Goal: Find contact information: Find contact information

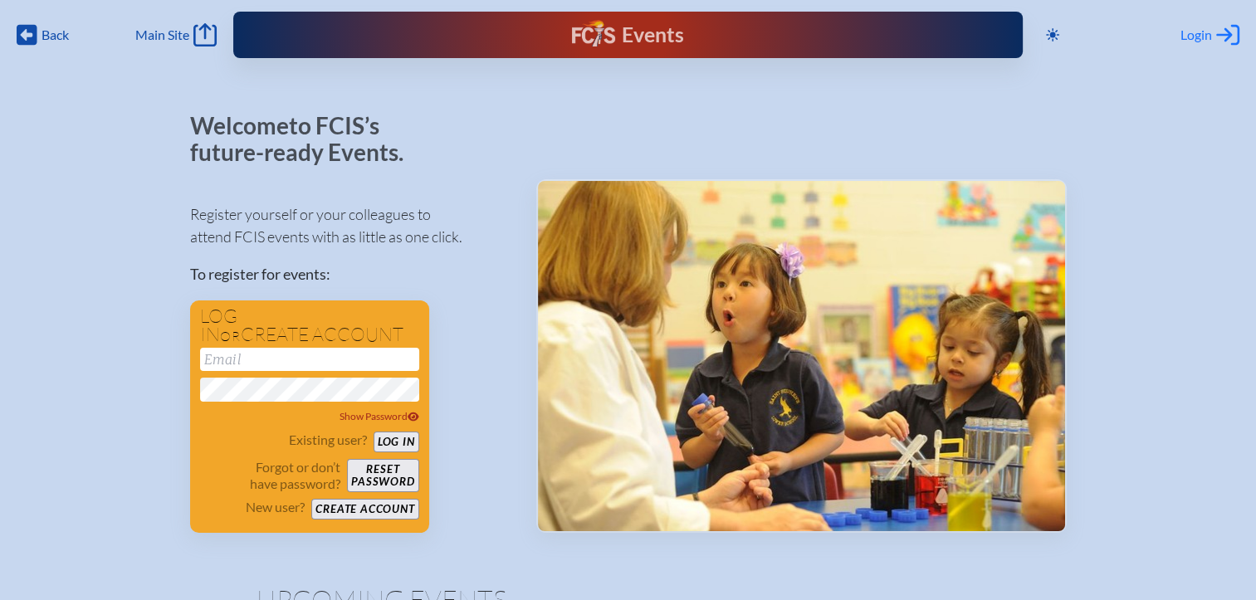
type input "[EMAIL_ADDRESS][DOMAIN_NAME]"
click at [1195, 38] on span "Login" at bounding box center [1197, 35] width 32 height 17
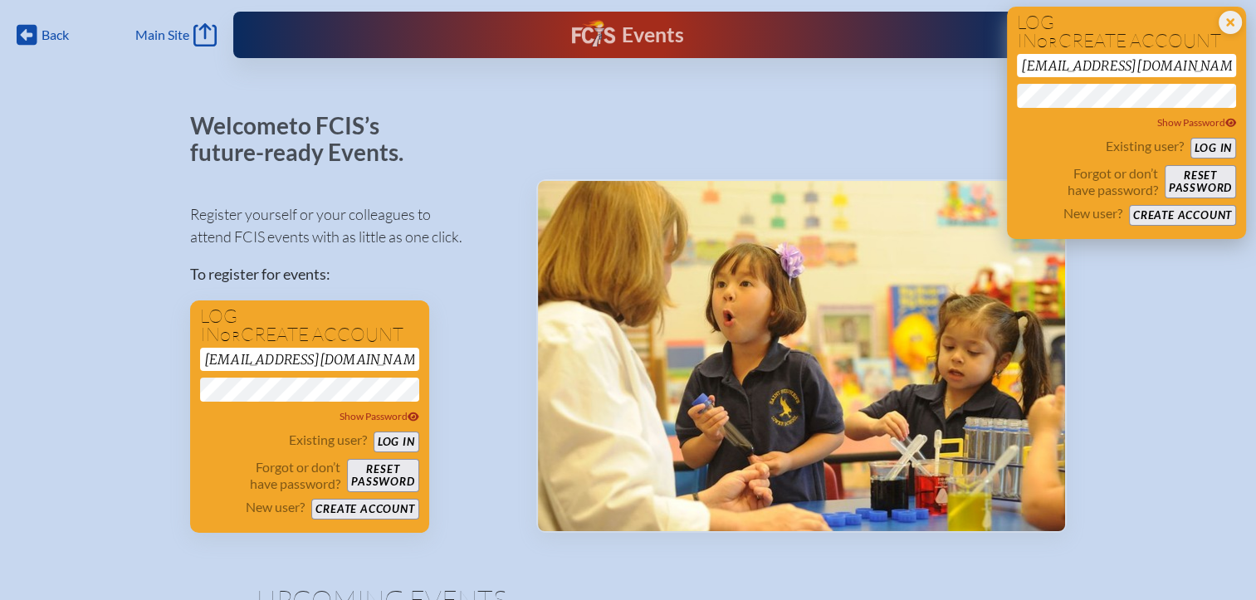
click at [1208, 148] on button "Log in" at bounding box center [1214, 148] width 46 height 21
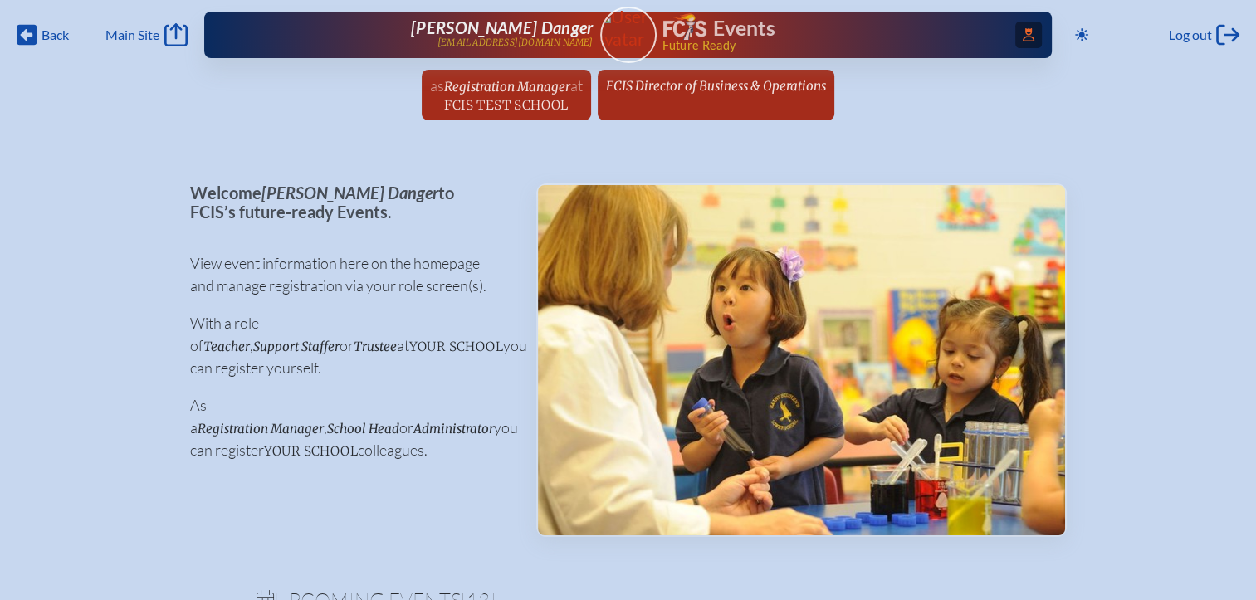
click at [1026, 38] on icon at bounding box center [1029, 34] width 12 height 13
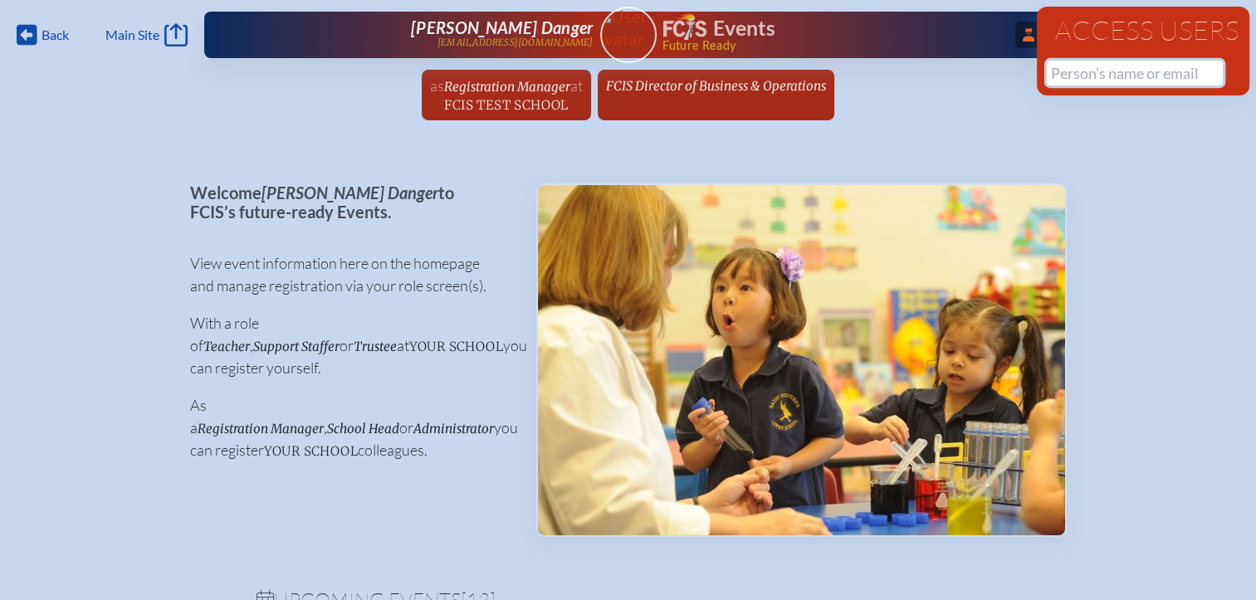
click at [1055, 71] on input "text" at bounding box center [1135, 73] width 176 height 25
paste input "Galligan"
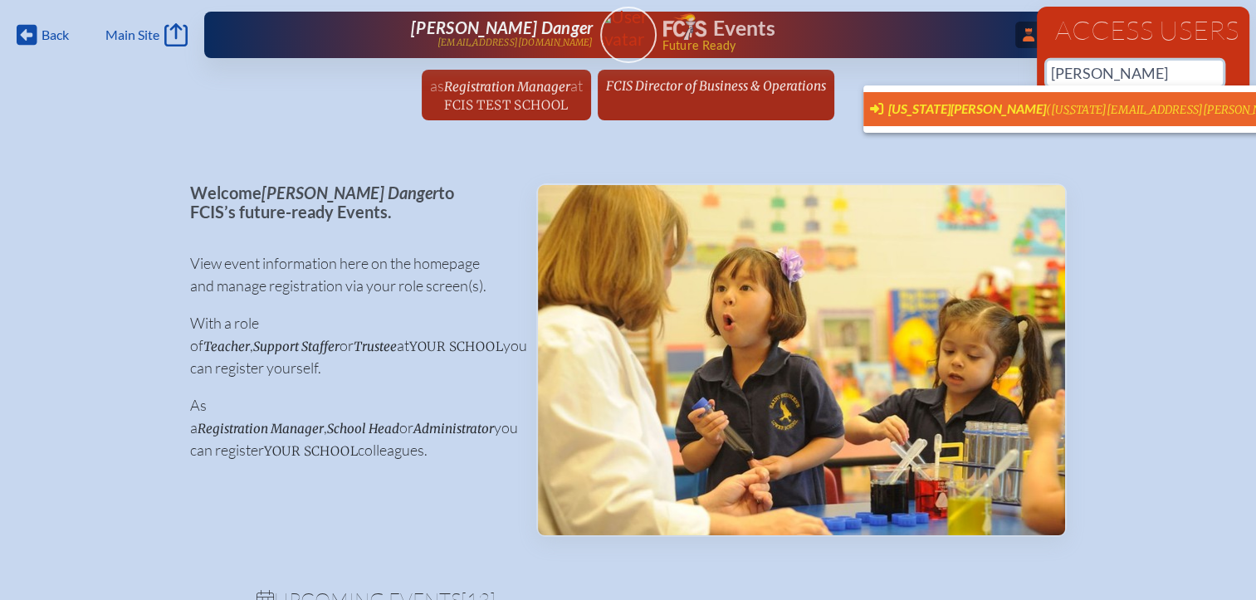
scroll to position [0, 12]
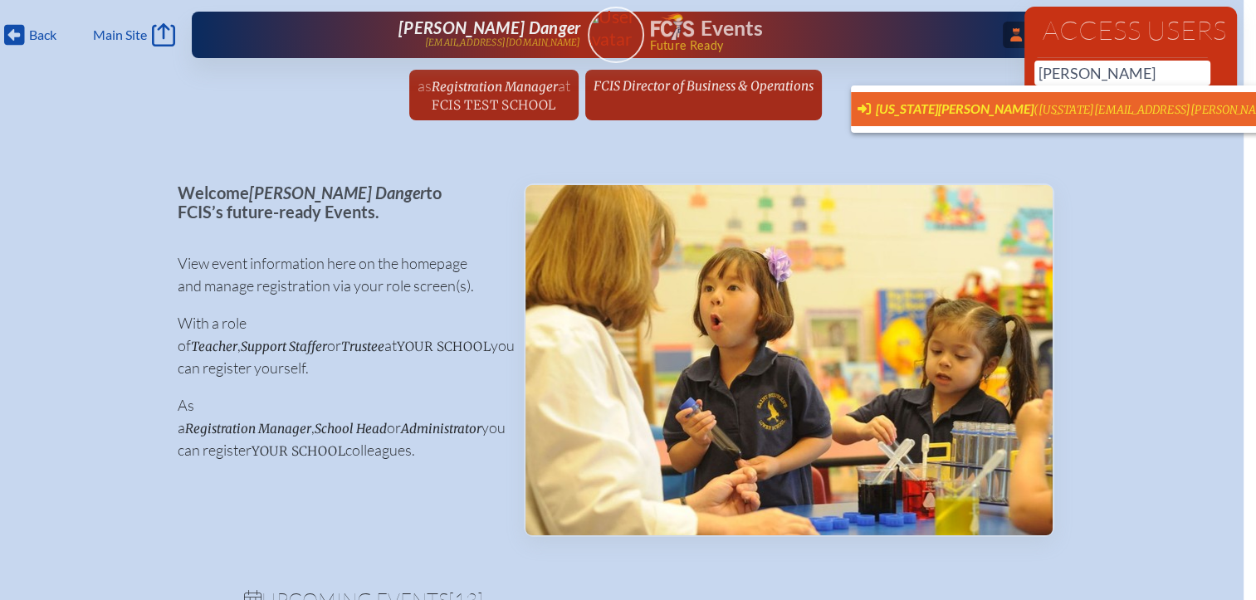
click at [949, 110] on span "[US_STATE][PERSON_NAME]" at bounding box center [955, 108] width 158 height 16
type input "[US_STATE][EMAIL_ADDRESS][PERSON_NAME][PERSON_NAME][DOMAIN_NAME]"
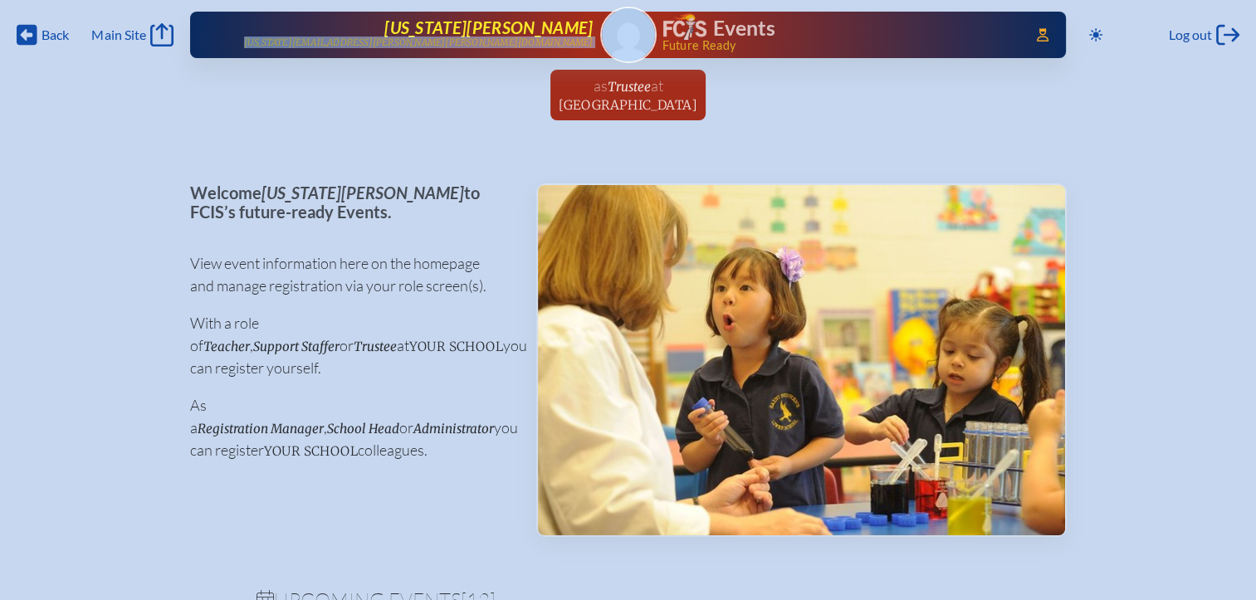
drag, startPoint x: 597, startPoint y: 38, endPoint x: 423, endPoint y: 38, distance: 174.4
click at [423, 37] on div "Access Users... [US_STATE][PERSON_NAME] [US_STATE][EMAIL_ADDRESS][PERSON_NAME][…" at bounding box center [628, 35] width 877 height 46
copy p "[US_STATE][EMAIL_ADDRESS][PERSON_NAME][PERSON_NAME][DOMAIN_NAME]"
